Goal: Information Seeking & Learning: Learn about a topic

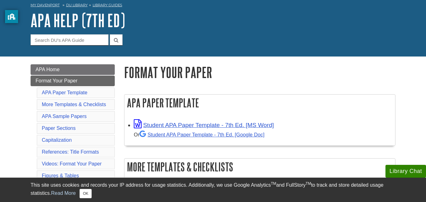
scroll to position [22, 0]
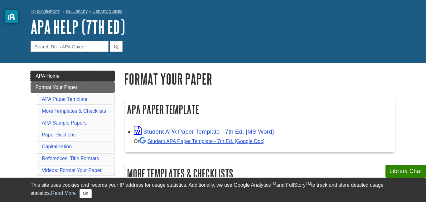
click at [72, 77] on link "APA Home" at bounding box center [73, 76] width 84 height 11
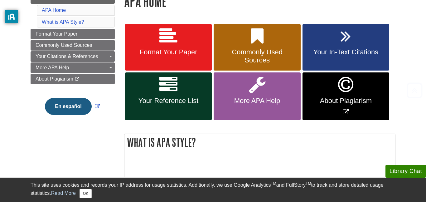
scroll to position [104, 0]
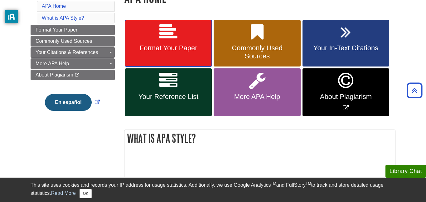
click at [183, 37] on link "Format Your Paper" at bounding box center [168, 43] width 87 height 47
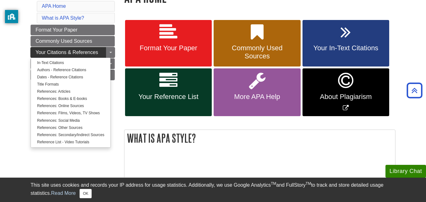
click at [59, 48] on link "Your Citations & References" at bounding box center [73, 52] width 84 height 11
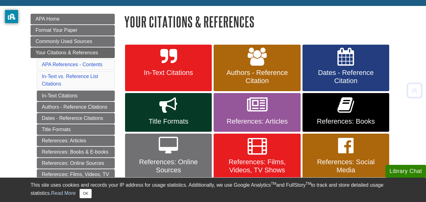
scroll to position [85, 0]
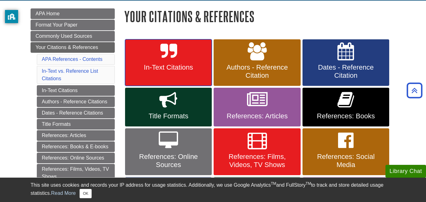
click at [180, 59] on link "In-Text Citations" at bounding box center [168, 62] width 87 height 47
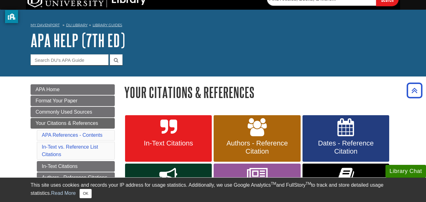
scroll to position [0, 0]
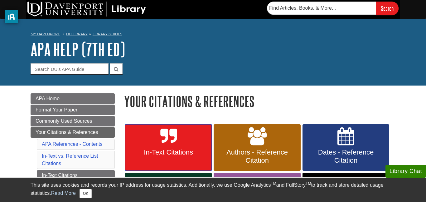
click at [181, 142] on link "In-Text Citations" at bounding box center [168, 147] width 87 height 47
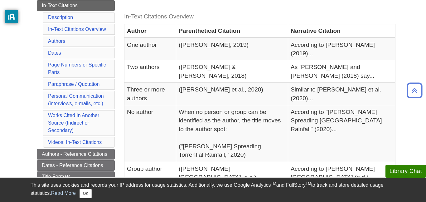
scroll to position [140, 0]
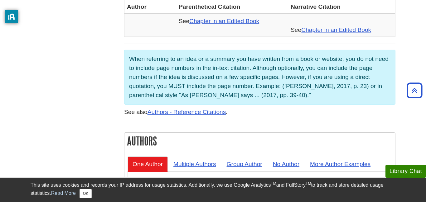
scroll to position [446, 0]
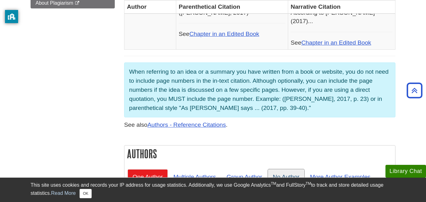
click at [301, 169] on link "No Author" at bounding box center [286, 176] width 36 height 15
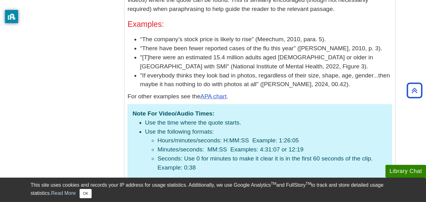
scroll to position [886, 0]
